Goal: Task Accomplishment & Management: Use online tool/utility

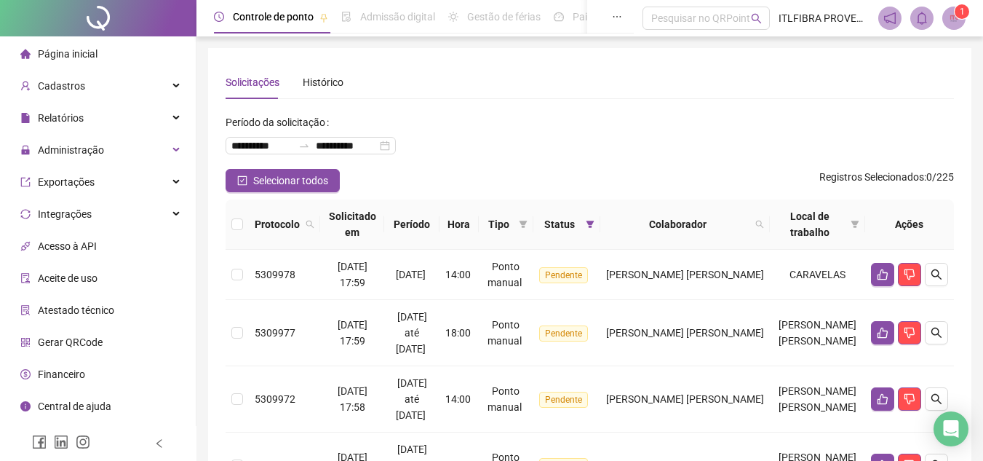
click at [65, 61] on div "Página inicial" at bounding box center [58, 53] width 77 height 29
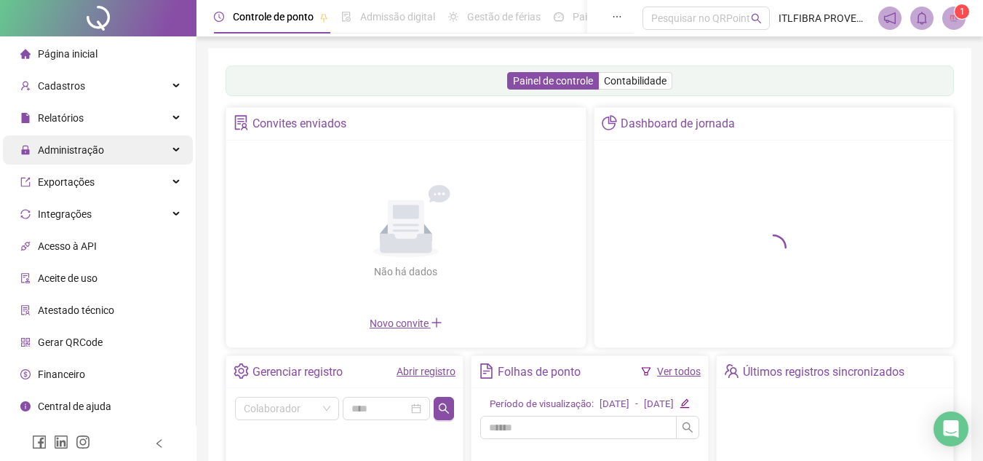
click at [96, 141] on span "Administração" at bounding box center [62, 149] width 84 height 29
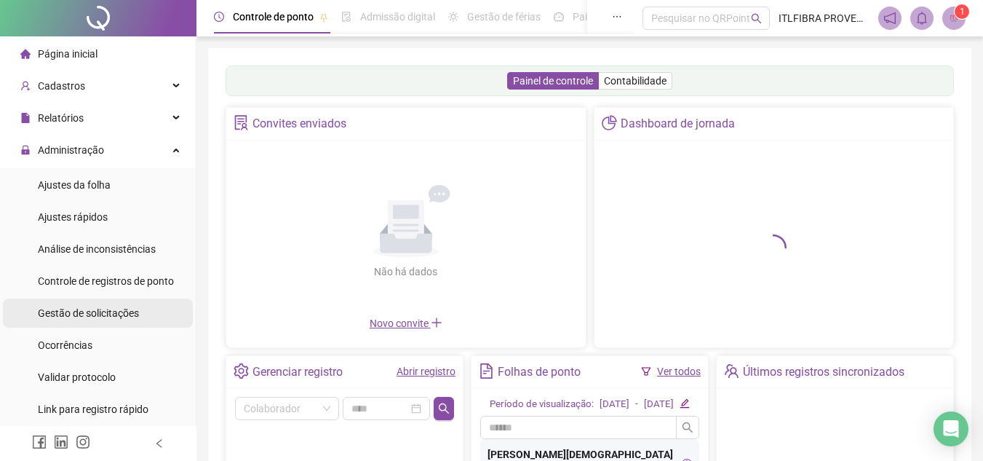
click at [110, 314] on span "Gestão de solicitações" at bounding box center [88, 313] width 101 height 12
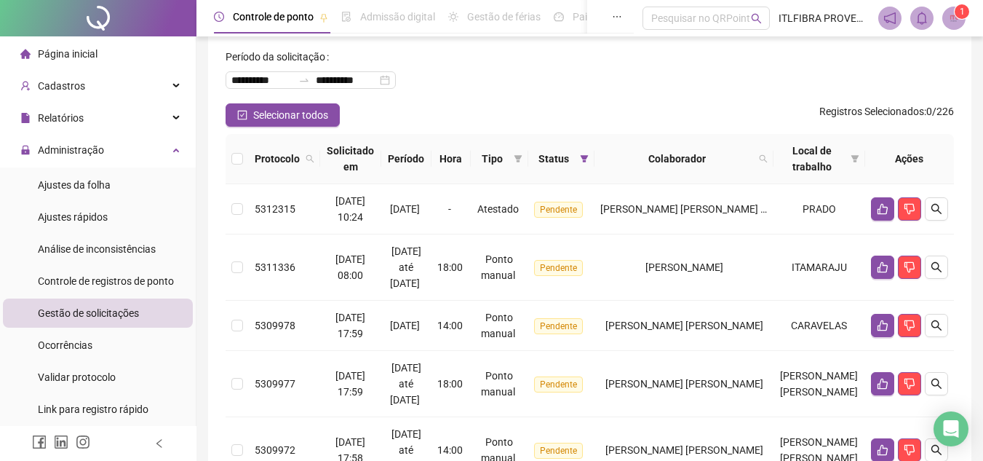
scroll to position [146, 0]
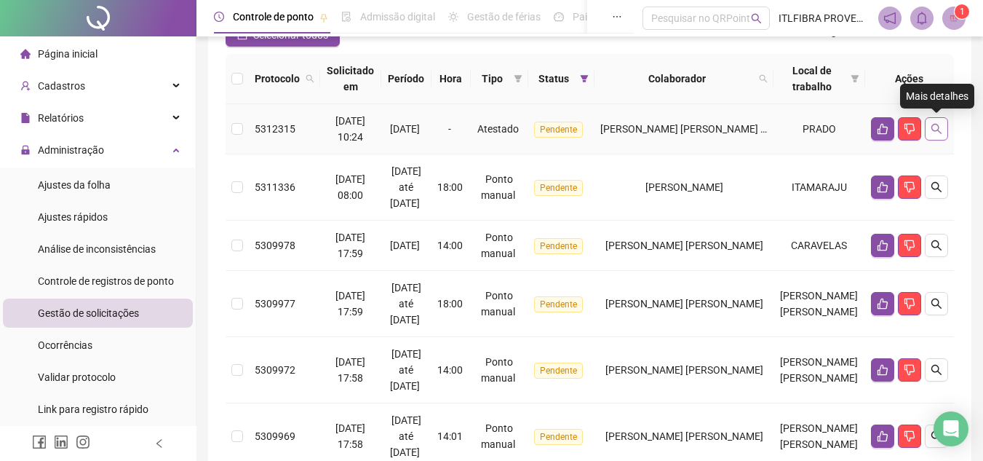
click at [935, 126] on icon "search" at bounding box center [937, 129] width 12 height 12
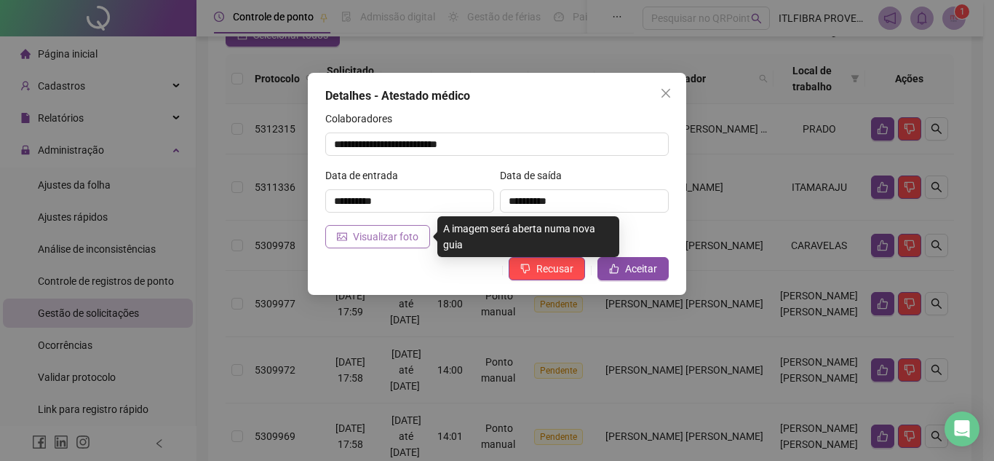
click at [388, 226] on button "Visualizar foto" at bounding box center [377, 236] width 105 height 23
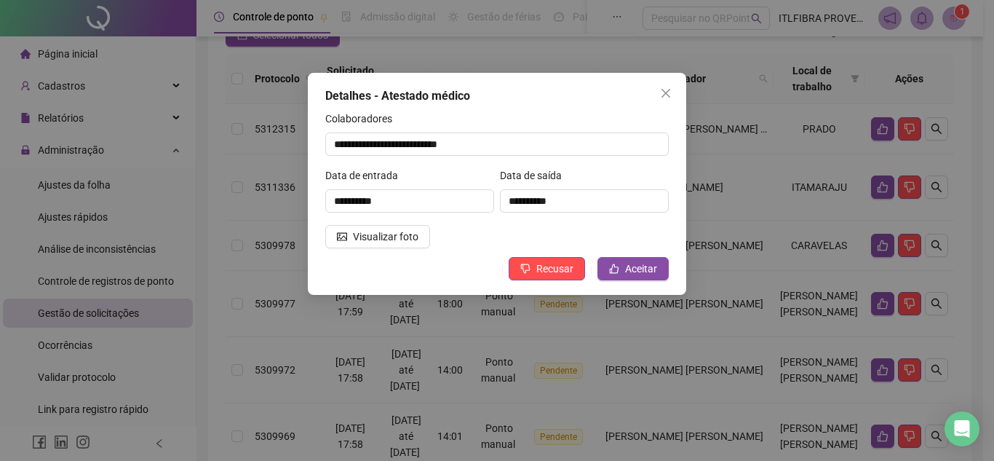
click at [662, 96] on icon "close" at bounding box center [666, 93] width 12 height 12
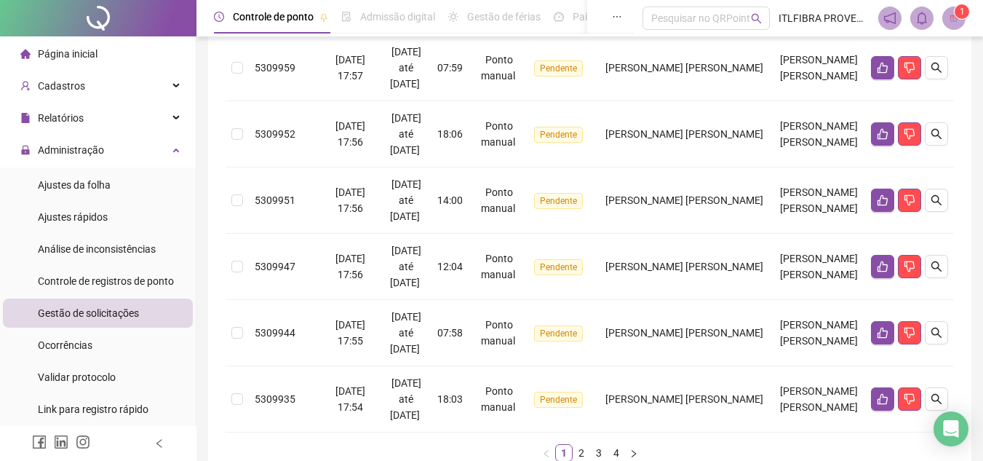
scroll to position [672, 0]
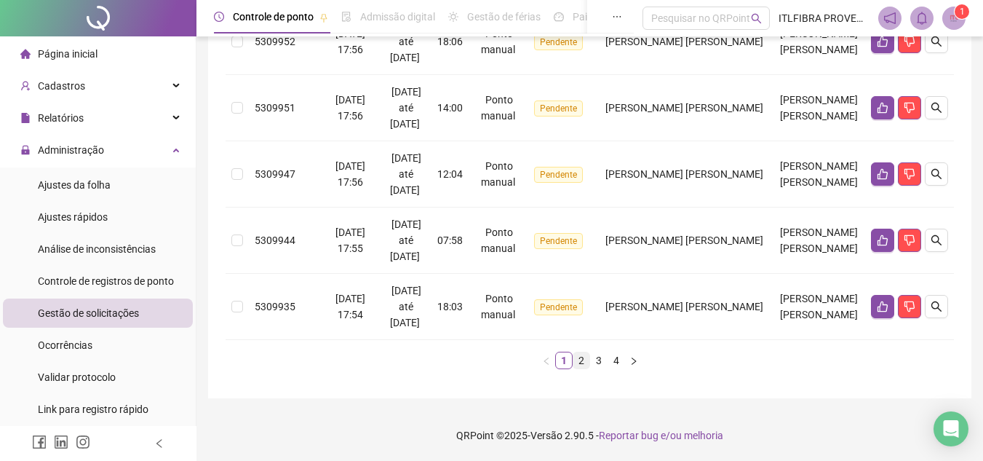
click at [586, 361] on link "2" at bounding box center [581, 360] width 16 height 16
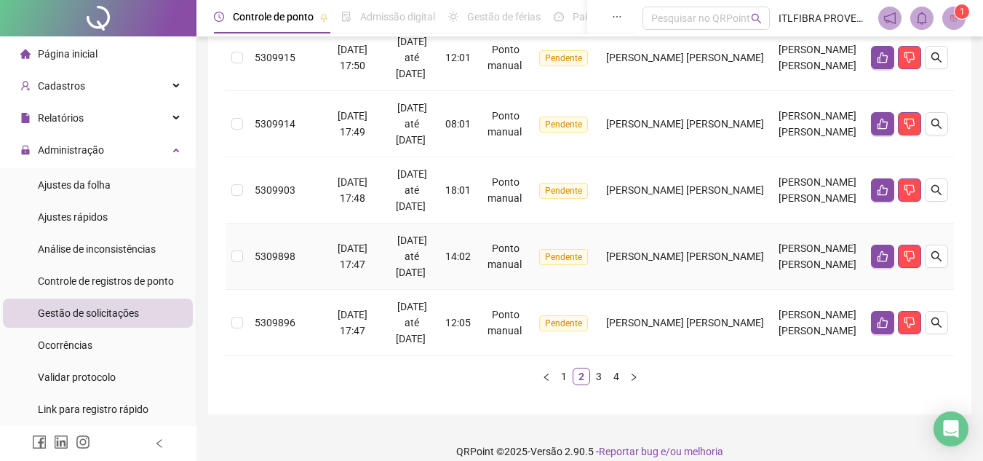
scroll to position [704, 0]
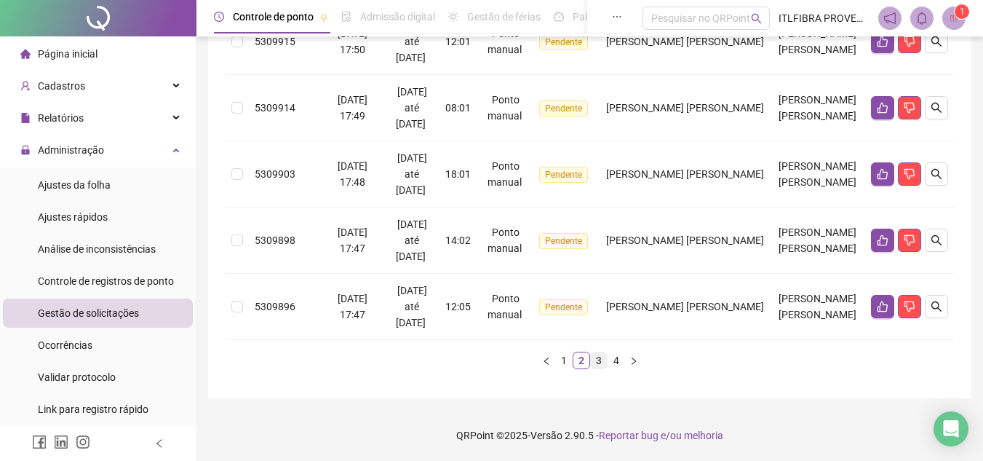
click at [600, 360] on link "3" at bounding box center [599, 360] width 16 height 16
click at [608, 360] on li "4" at bounding box center [616, 359] width 17 height 17
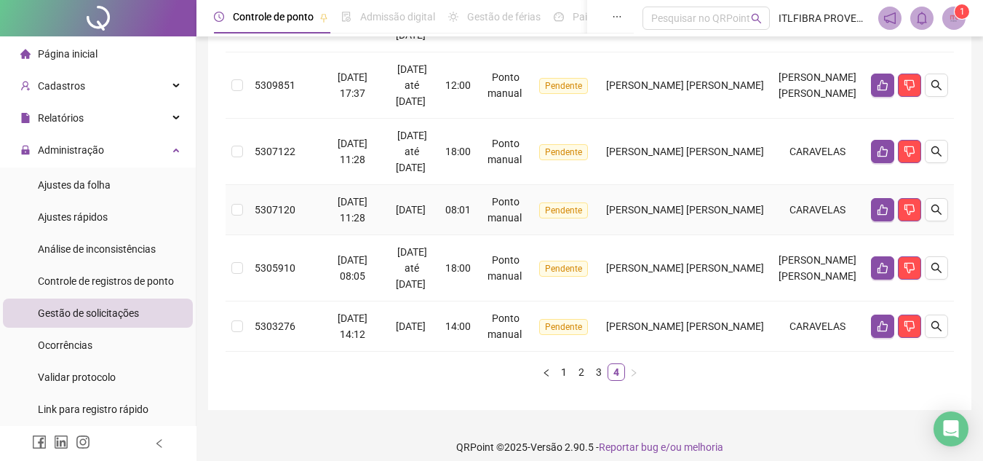
scroll to position [540, 0]
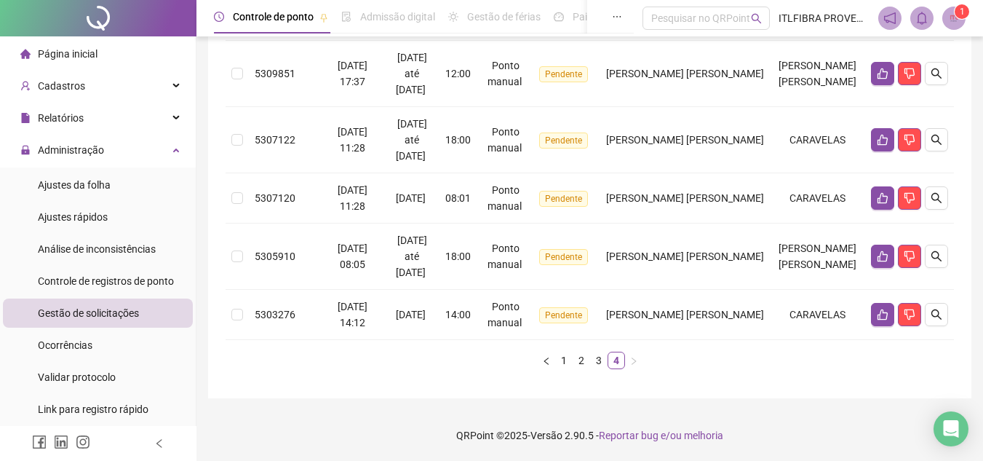
click at [92, 41] on div "Página inicial" at bounding box center [58, 53] width 77 height 29
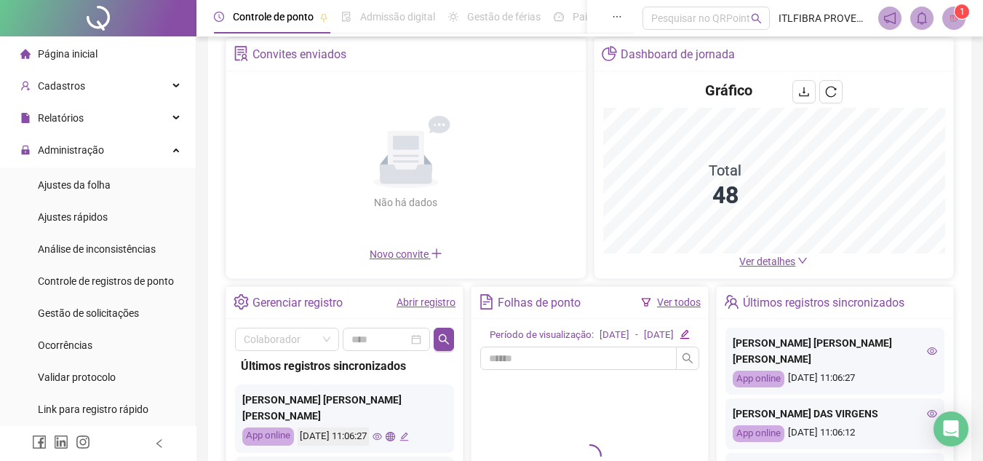
scroll to position [73, 0]
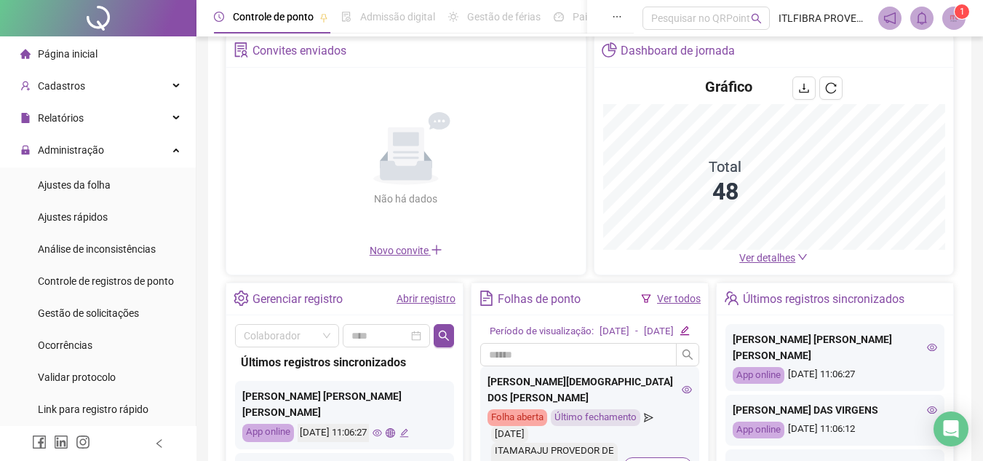
click at [774, 258] on span "Ver detalhes" at bounding box center [767, 258] width 56 height 12
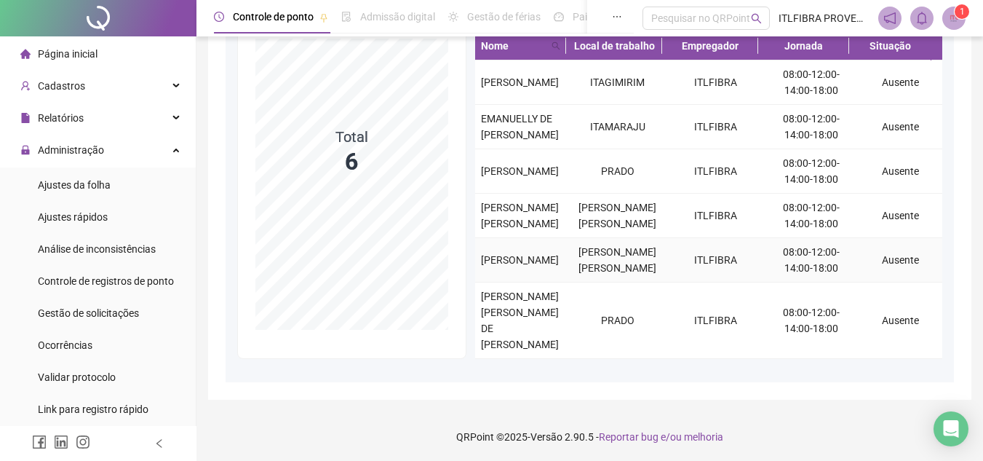
scroll to position [186, 0]
